Goal: Information Seeking & Learning: Understand process/instructions

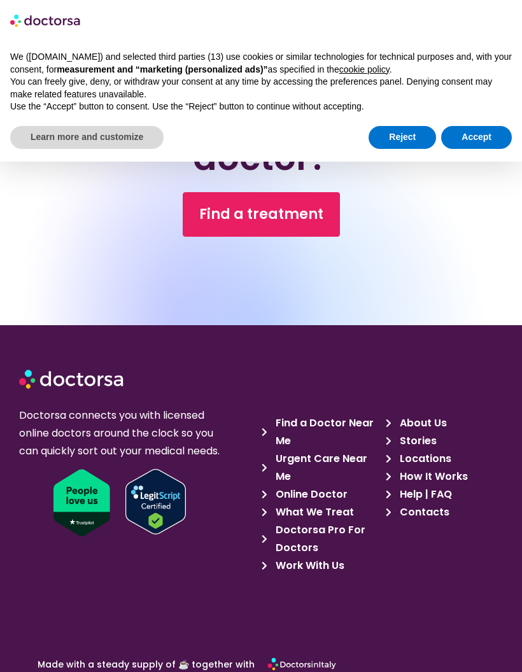
scroll to position [5007, 0]
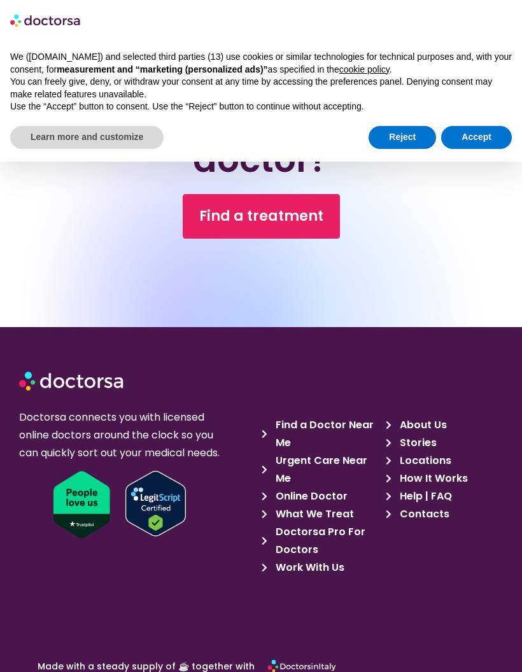
click at [338, 511] on span "What We Treat" at bounding box center [312, 514] width 81 height 18
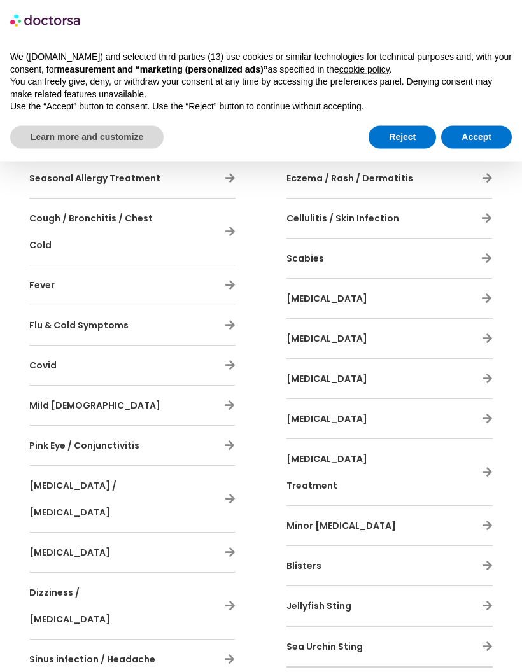
scroll to position [1079, 0]
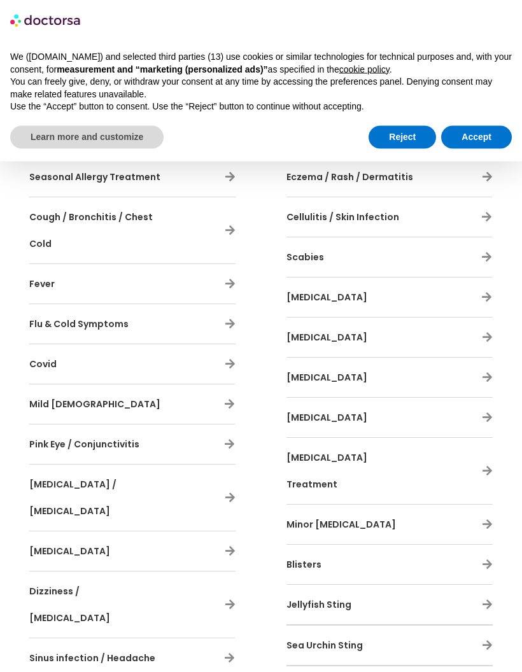
click at [235, 517] on div "With Doctorsa, you can tackle colds, [MEDICAL_DATA], and infections, keeping yo…" at bounding box center [132, 378] width 219 height 1041
click at [231, 599] on icon at bounding box center [230, 604] width 11 height 11
click at [237, 511] on div "With Doctorsa, you can tackle colds, [MEDICAL_DATA], and infections, keeping yo…" at bounding box center [132, 377] width 219 height 1041
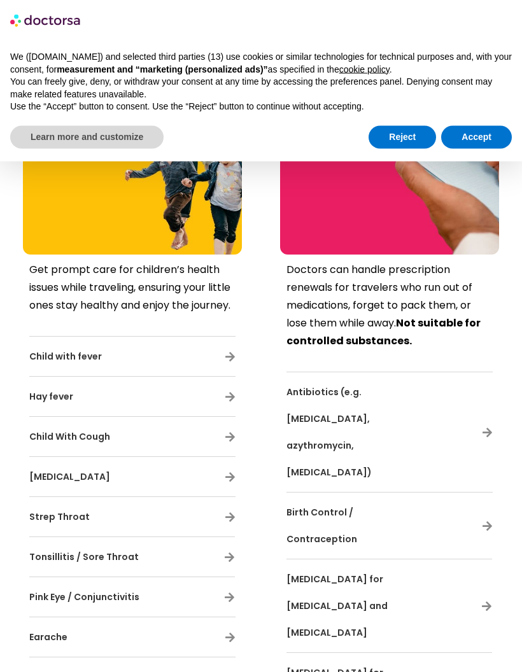
scroll to position [3941, 0]
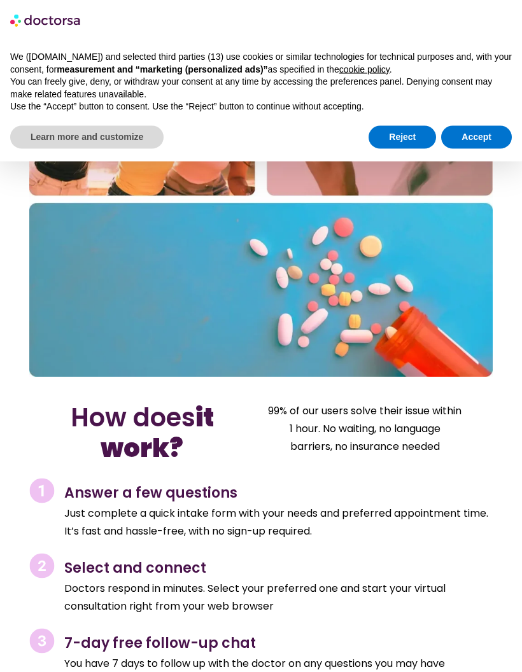
scroll to position [5773, 0]
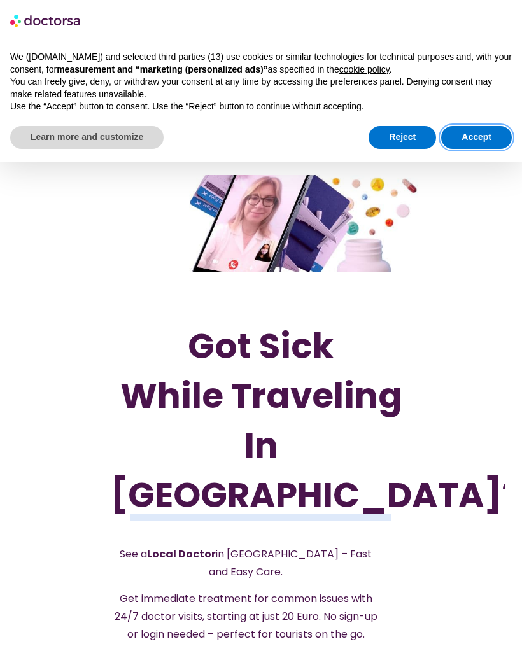
click at [482, 137] on button "Accept" at bounding box center [476, 137] width 71 height 23
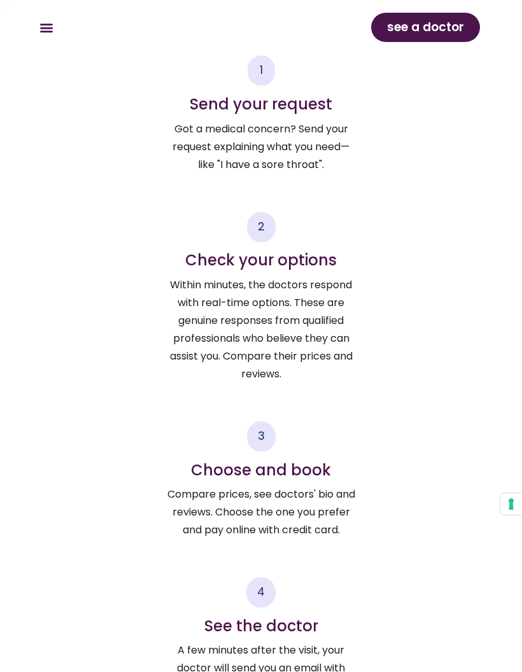
scroll to position [2442, 0]
click at [273, 252] on h4 "Check your options" at bounding box center [260, 261] width 189 height 18
click at [266, 213] on div "2" at bounding box center [261, 228] width 29 height 31
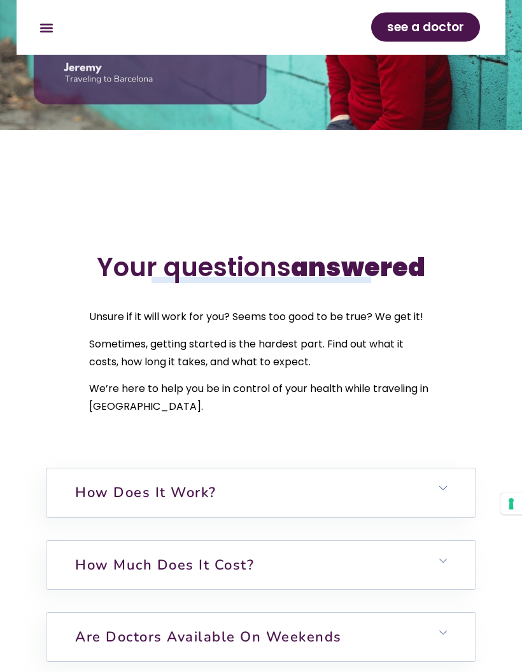
scroll to position [3825, 0]
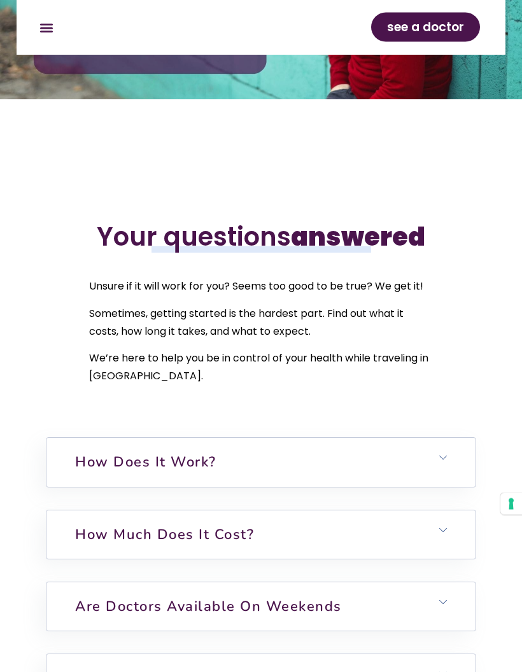
click at [303, 462] on h6 "How does it work?" at bounding box center [260, 462] width 429 height 48
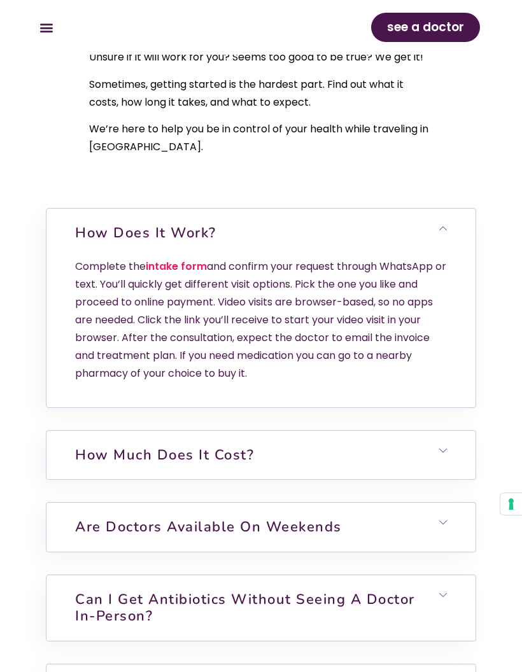
scroll to position [4095, 0]
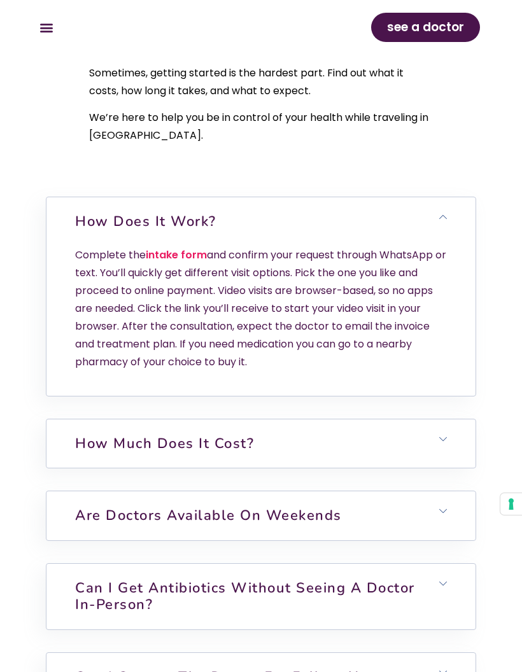
click at [431, 363] on p "Complete the intake form and confirm your request through WhatsApp or text. You…" at bounding box center [260, 308] width 371 height 125
click at [450, 210] on h6 "How does it work?" at bounding box center [260, 221] width 429 height 48
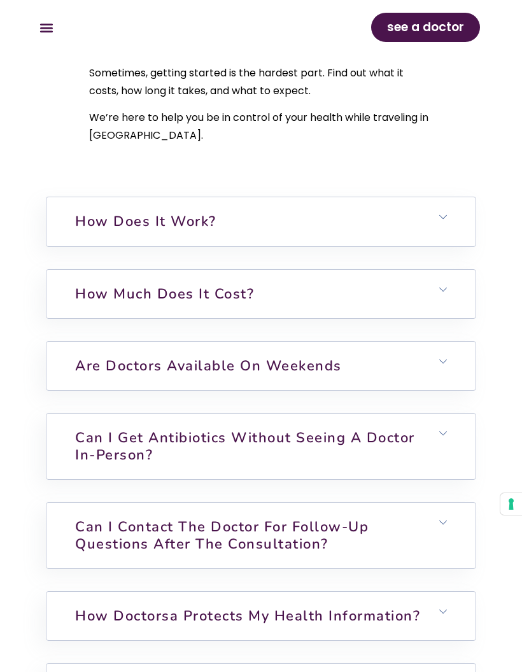
click at [439, 291] on icon at bounding box center [443, 290] width 8 height 8
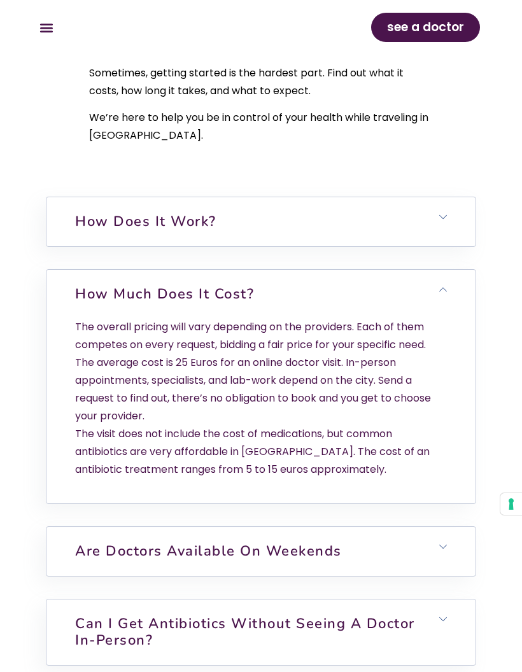
click at [448, 287] on h6 "How much does it cost?" at bounding box center [260, 294] width 429 height 48
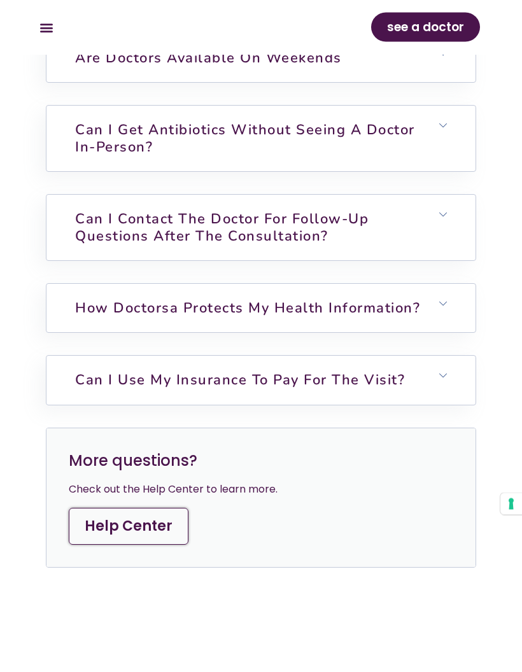
scroll to position [4403, 0]
click at [447, 369] on h6 "Can I use my insurance to pay for the visit?" at bounding box center [260, 380] width 429 height 48
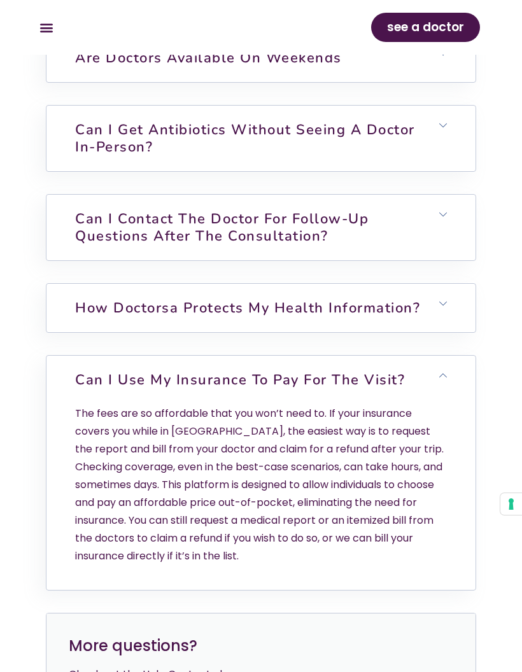
click at [446, 380] on h6 "Can I use my insurance to pay for the visit?" at bounding box center [260, 380] width 429 height 48
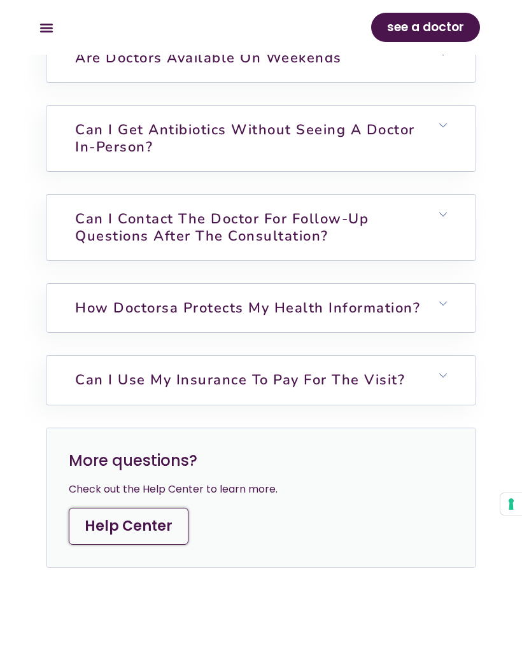
click at [160, 528] on link "Help Center" at bounding box center [129, 526] width 120 height 37
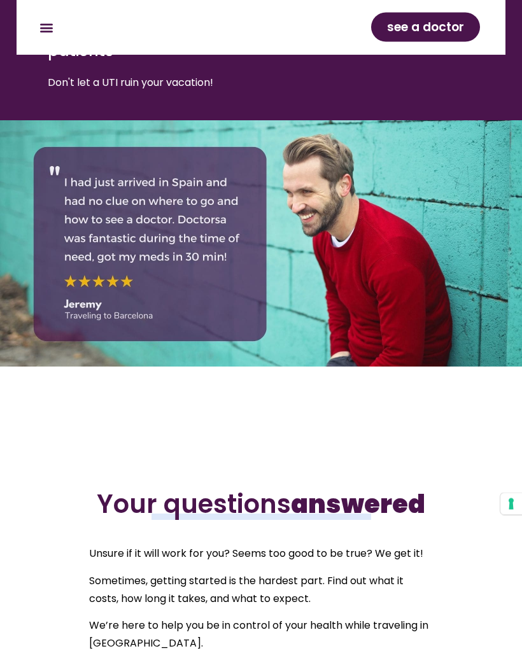
scroll to position [3638, 0]
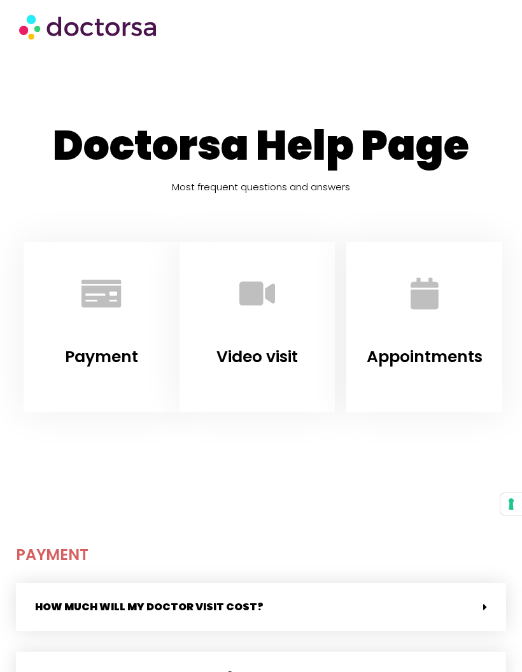
click at [211, 378] on div "Video visit" at bounding box center [257, 327] width 156 height 170
